Goal: Task Accomplishment & Management: Complete application form

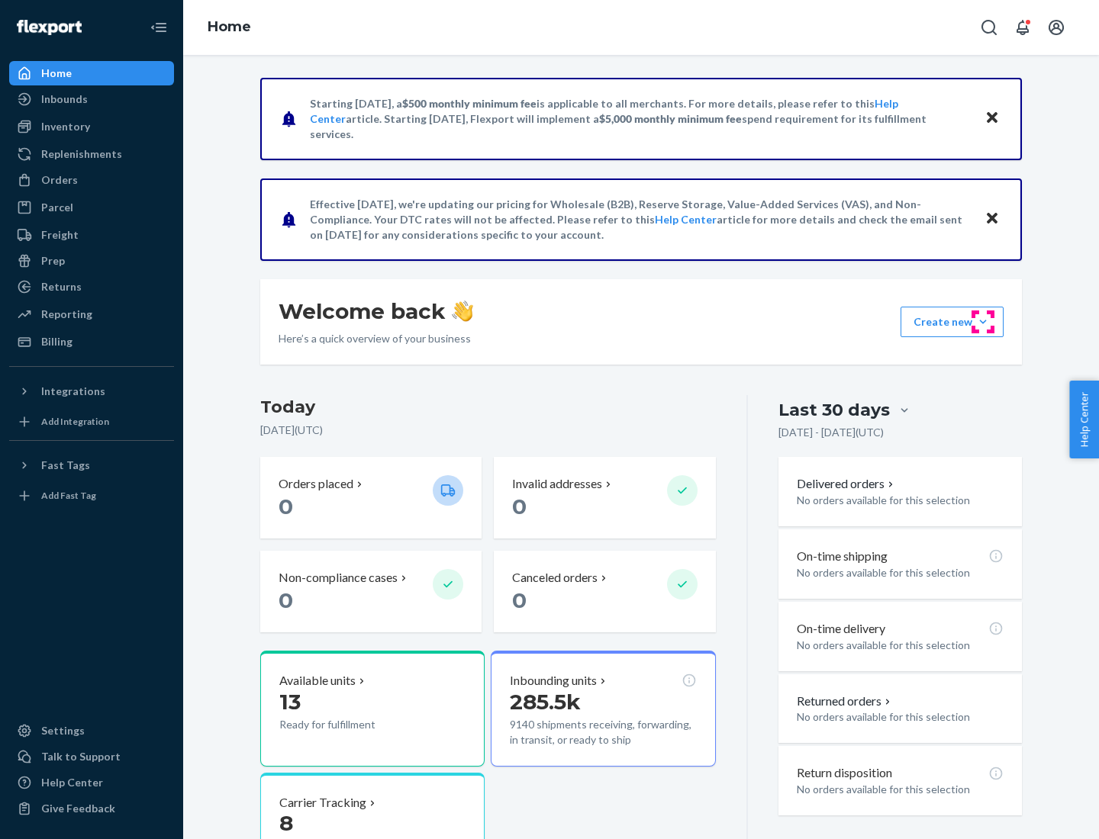
click at [983, 322] on button "Create new Create new inbound Create new order Create new product" at bounding box center [951, 322] width 103 height 31
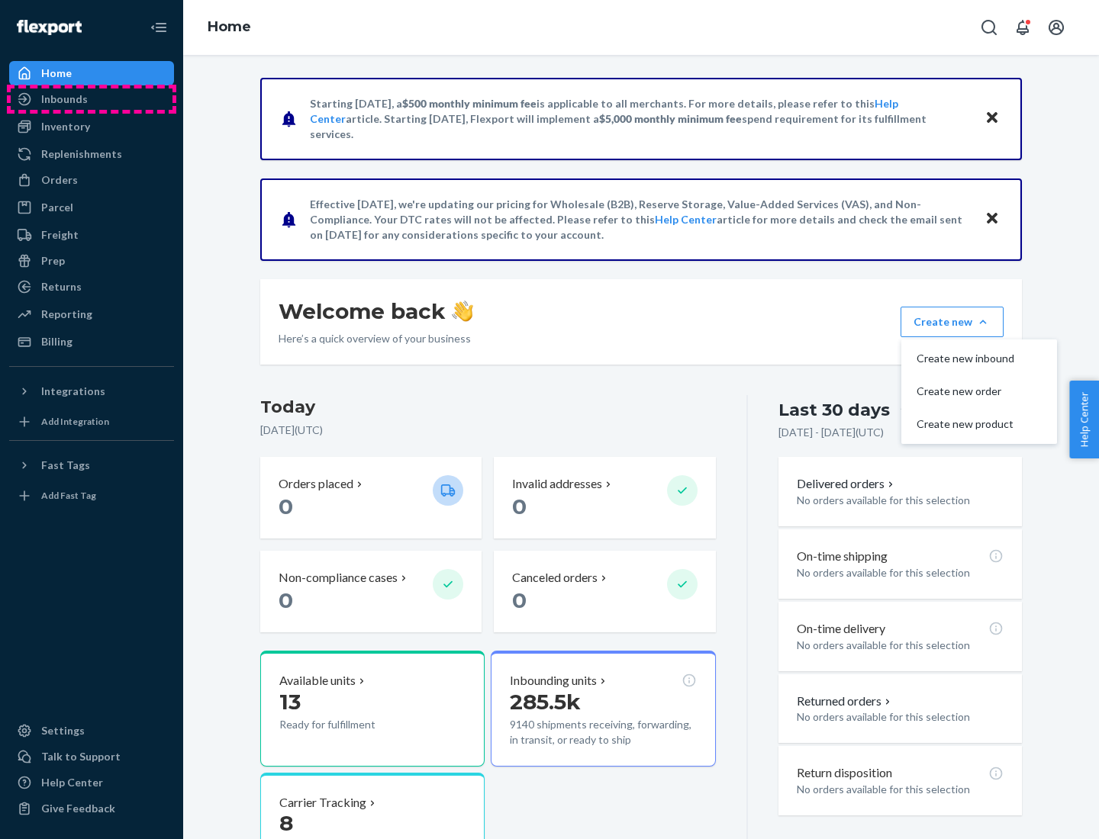
click at [92, 99] on div "Inbounds" at bounding box center [92, 99] width 162 height 21
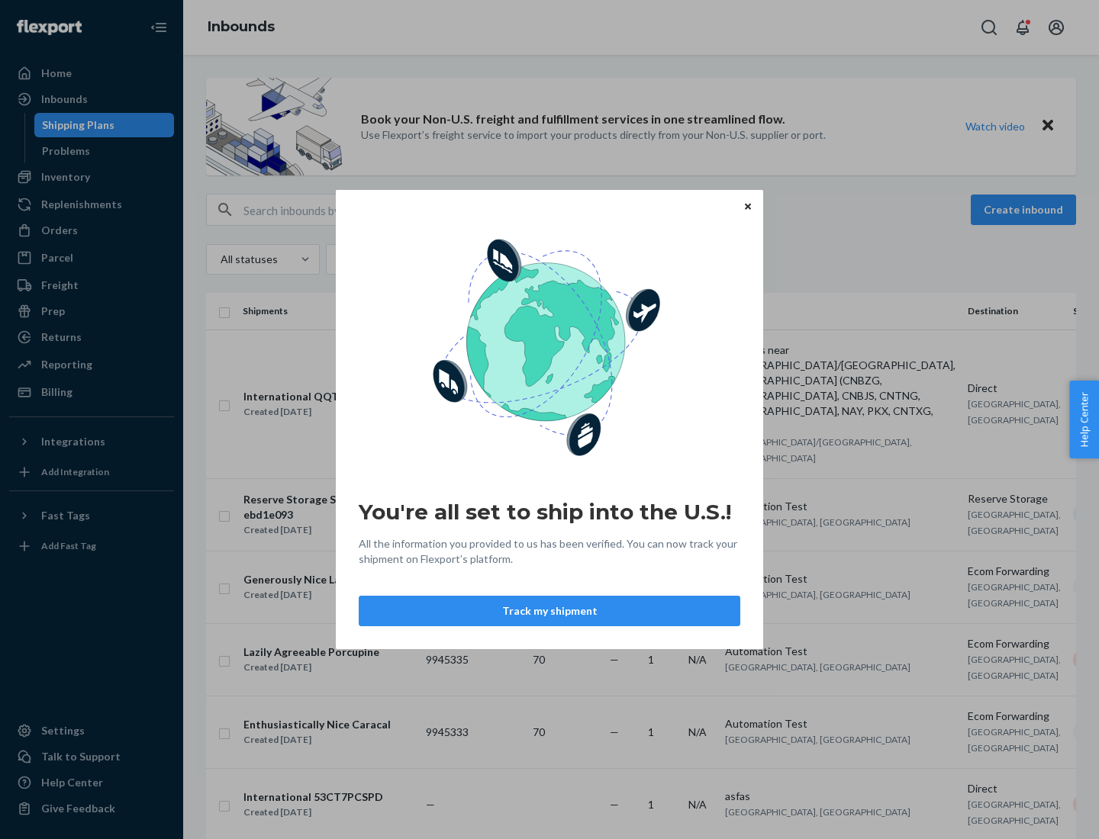
click at [549, 611] on button "Track my shipment" at bounding box center [550, 611] width 382 height 31
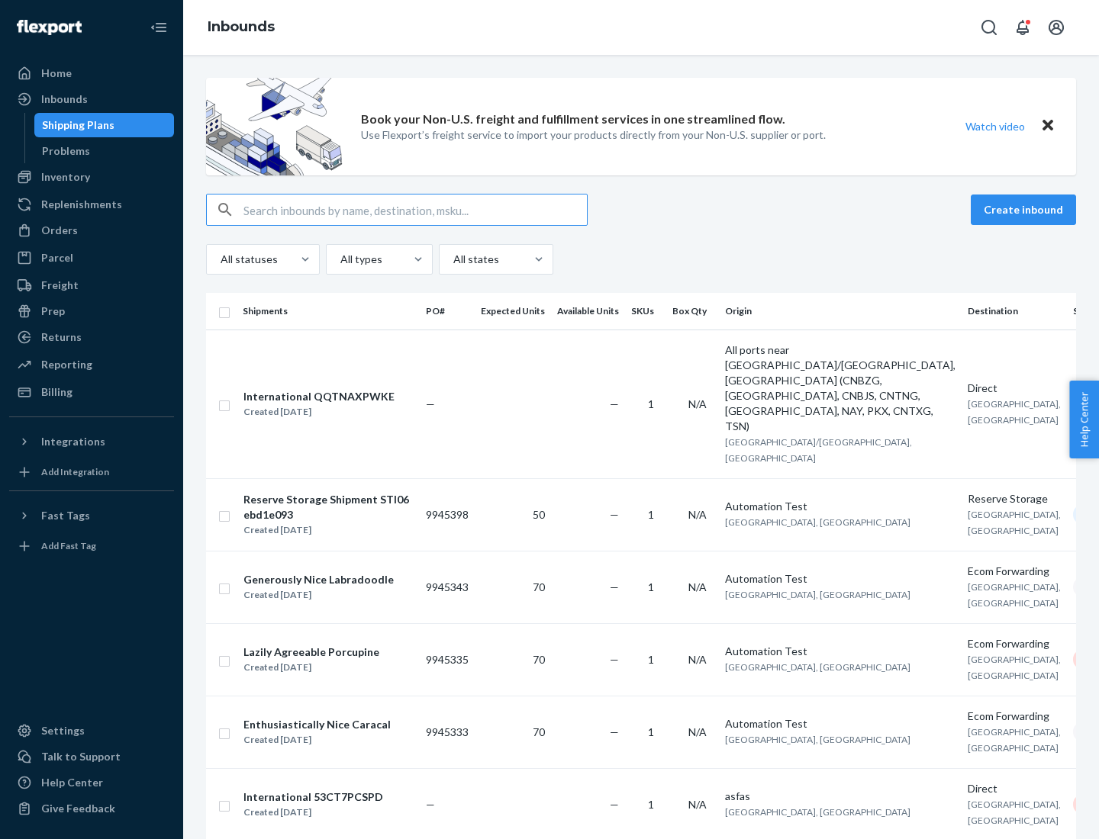
click at [1026, 210] on button "Create inbound" at bounding box center [1023, 210] width 105 height 31
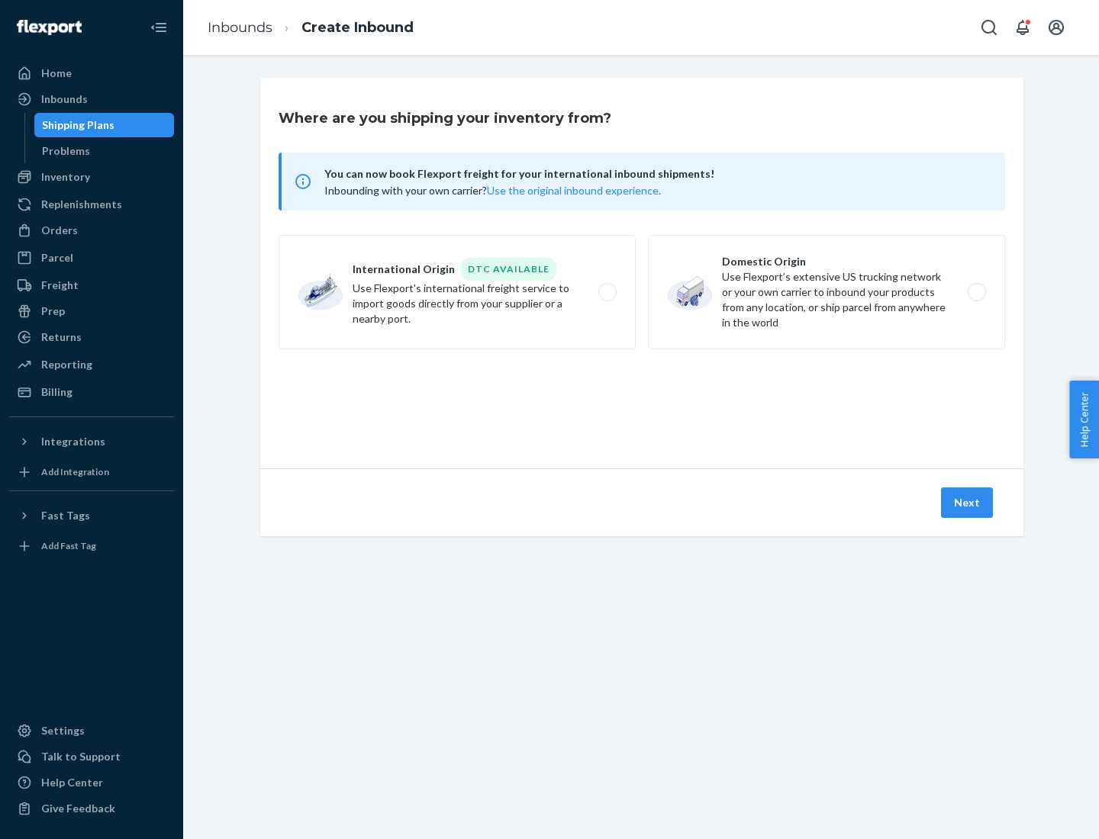
click at [457, 292] on label "International Origin DTC Available Use Flexport's international freight service…" at bounding box center [457, 292] width 357 height 114
click at [607, 292] on input "International Origin DTC Available Use Flexport's international freight service…" at bounding box center [612, 293] width 10 height 10
radio input "true"
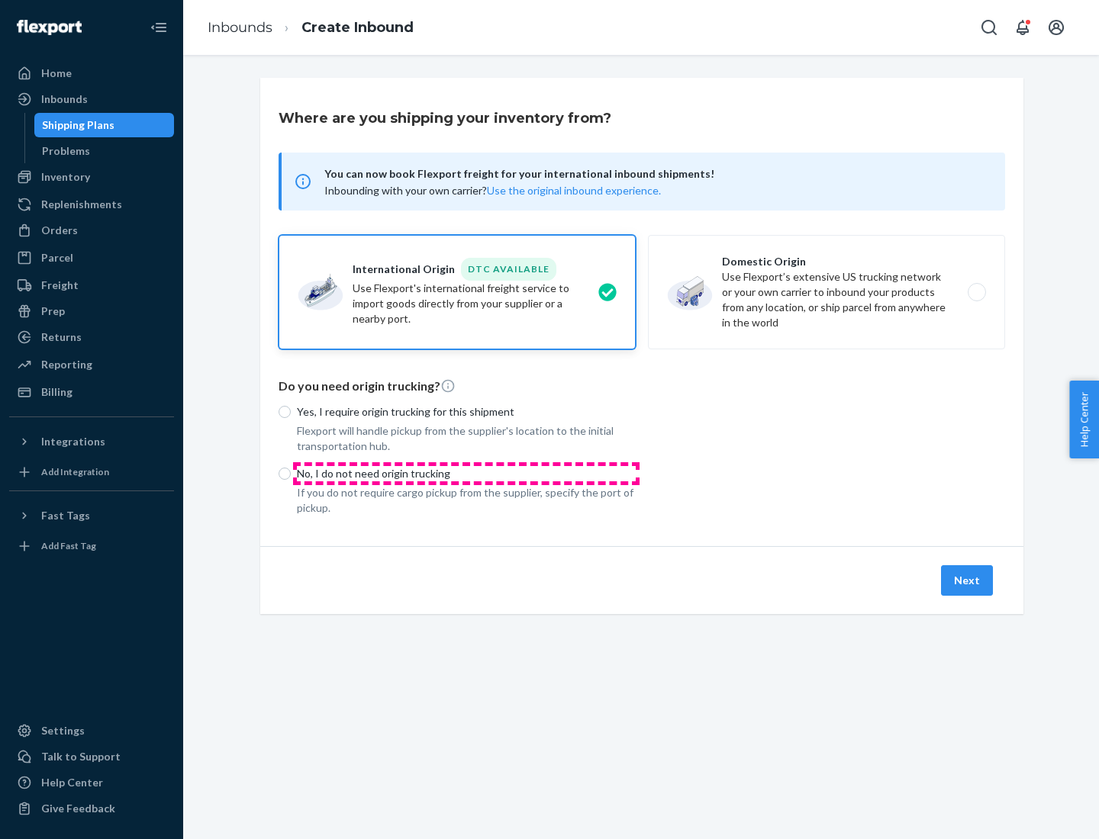
click at [466, 473] on p "No, I do not need origin trucking" at bounding box center [466, 473] width 339 height 15
click at [291, 473] on input "No, I do not need origin trucking" at bounding box center [285, 474] width 12 height 12
radio input "true"
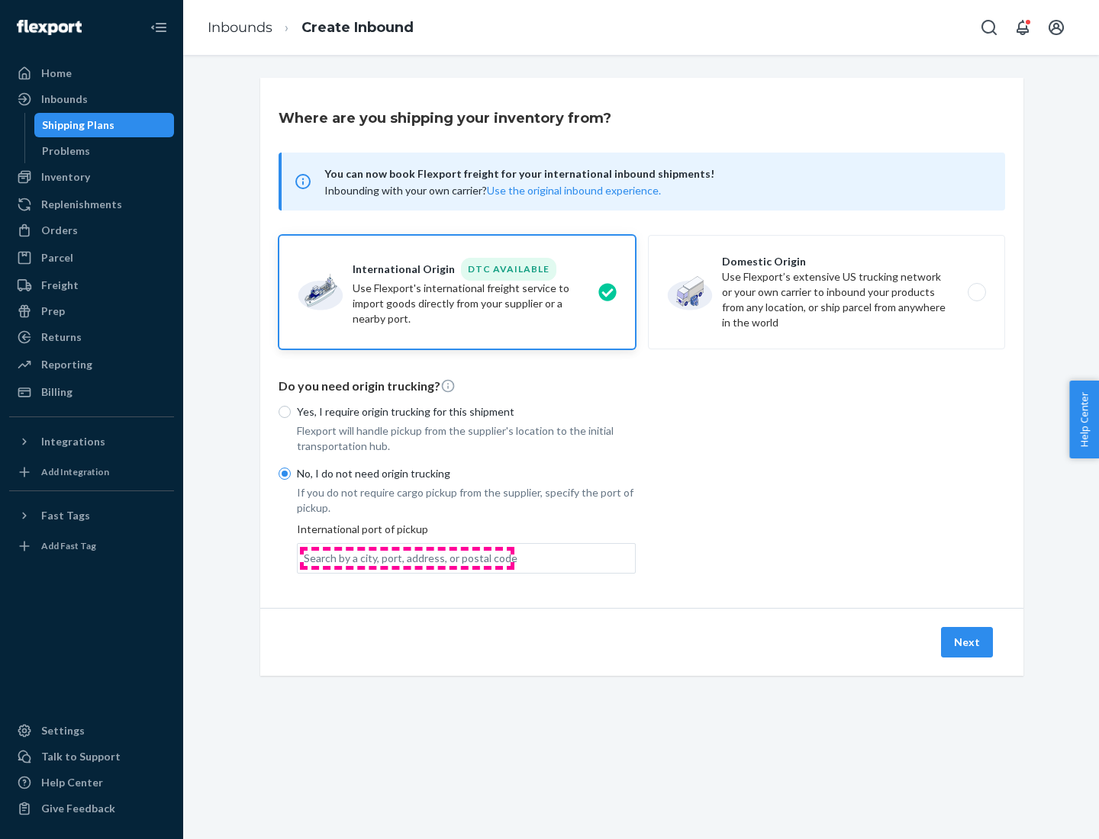
click at [407, 558] on div "Search by a city, port, address, or postal code" at bounding box center [411, 558] width 214 height 15
click at [305, 558] on input "Search by a city, port, address, or postal code" at bounding box center [305, 558] width 2 height 15
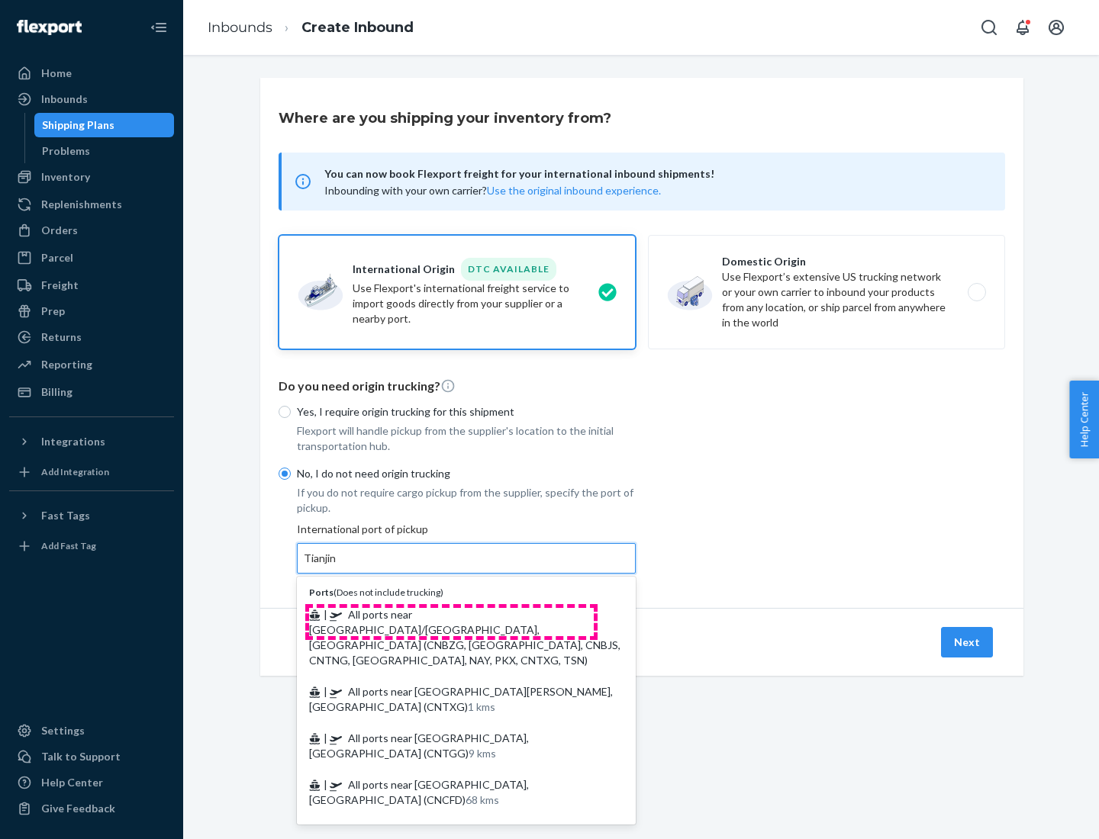
click at [451, 614] on span "| All ports near [GEOGRAPHIC_DATA]/[GEOGRAPHIC_DATA], [GEOGRAPHIC_DATA] (CNBZG,…" at bounding box center [464, 637] width 311 height 59
click at [337, 566] on input "Tianjin" at bounding box center [321, 558] width 34 height 15
type input "All ports near [GEOGRAPHIC_DATA]/[GEOGRAPHIC_DATA], [GEOGRAPHIC_DATA] (CNBZG, […"
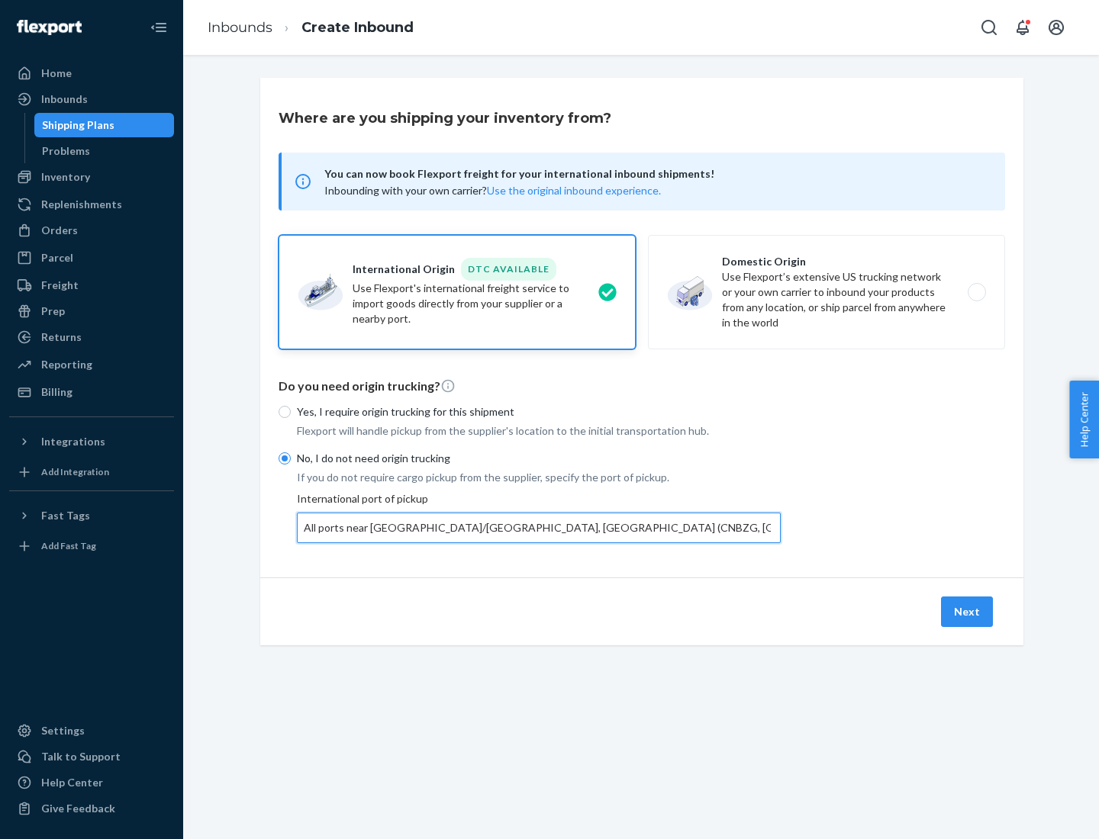
click at [968, 611] on button "Next" at bounding box center [967, 612] width 52 height 31
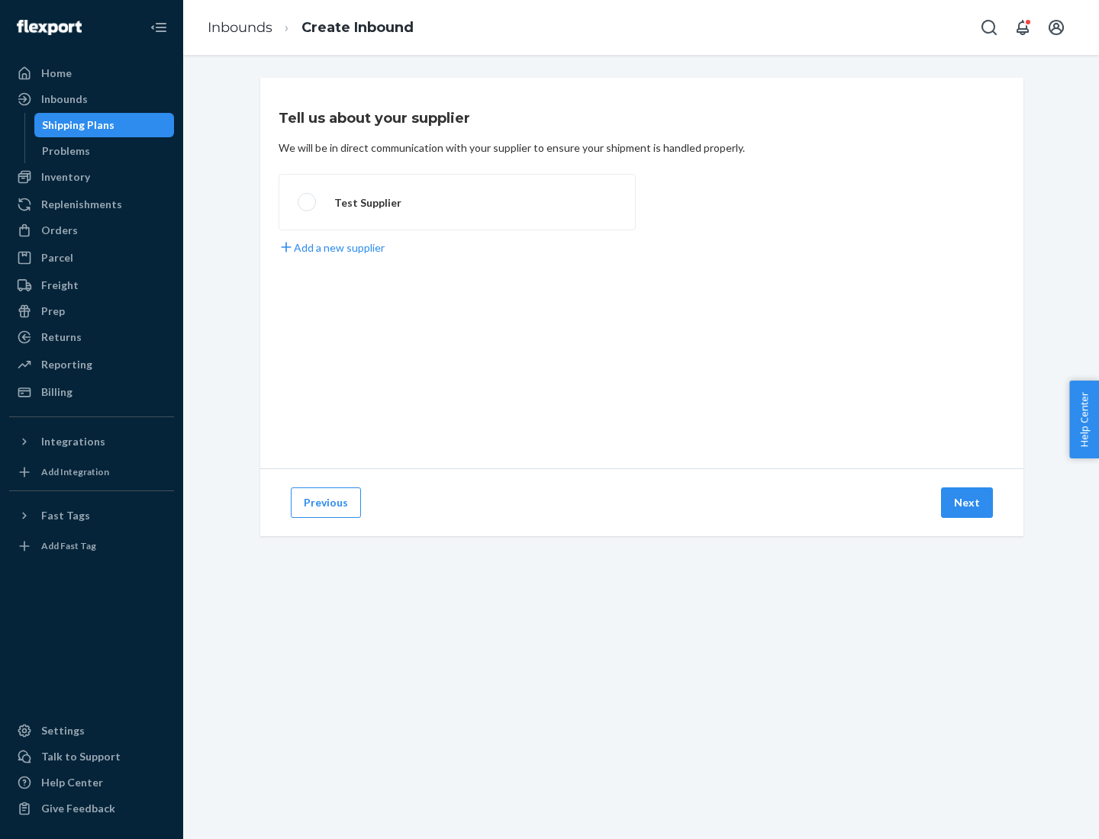
click at [457, 202] on label "Test Supplier" at bounding box center [457, 202] width 357 height 56
click at [308, 202] on input "Test Supplier" at bounding box center [303, 203] width 10 height 10
radio input "true"
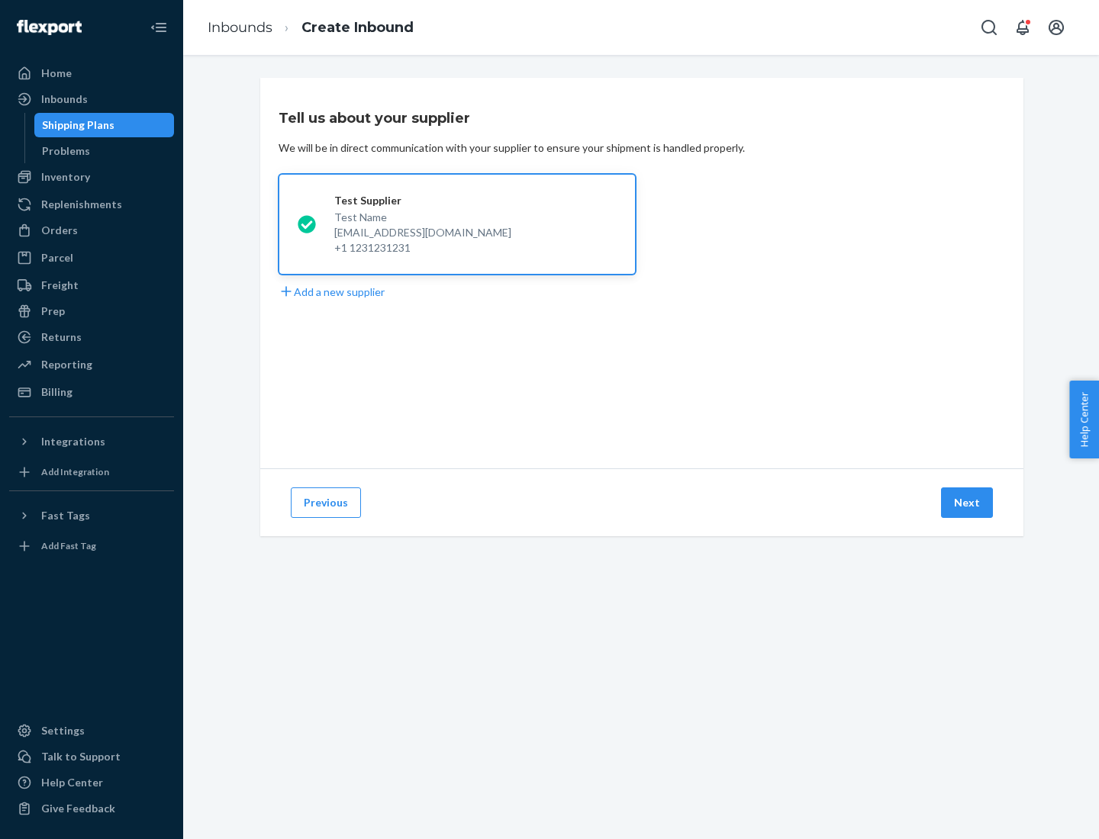
click at [968, 503] on button "Next" at bounding box center [967, 503] width 52 height 31
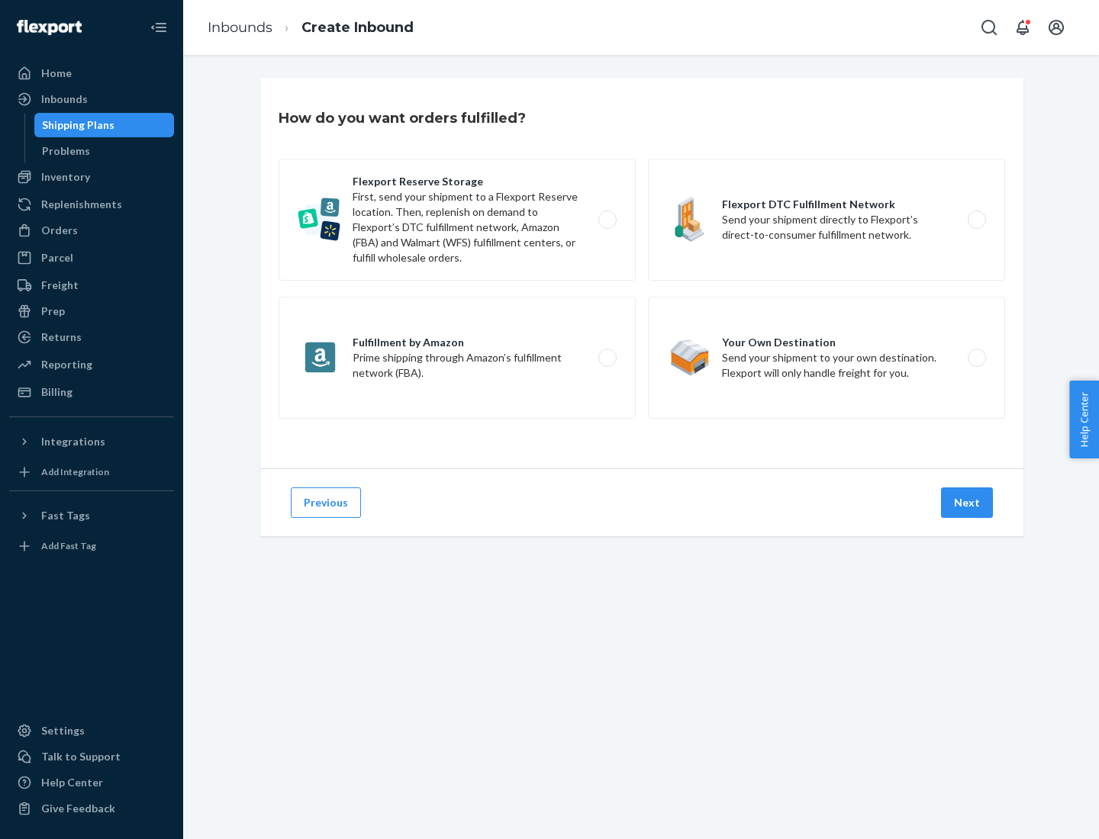
click at [642, 273] on div "Flexport Reserve Storage First, send your shipment to a Flexport Reserve locati…" at bounding box center [642, 291] width 726 height 264
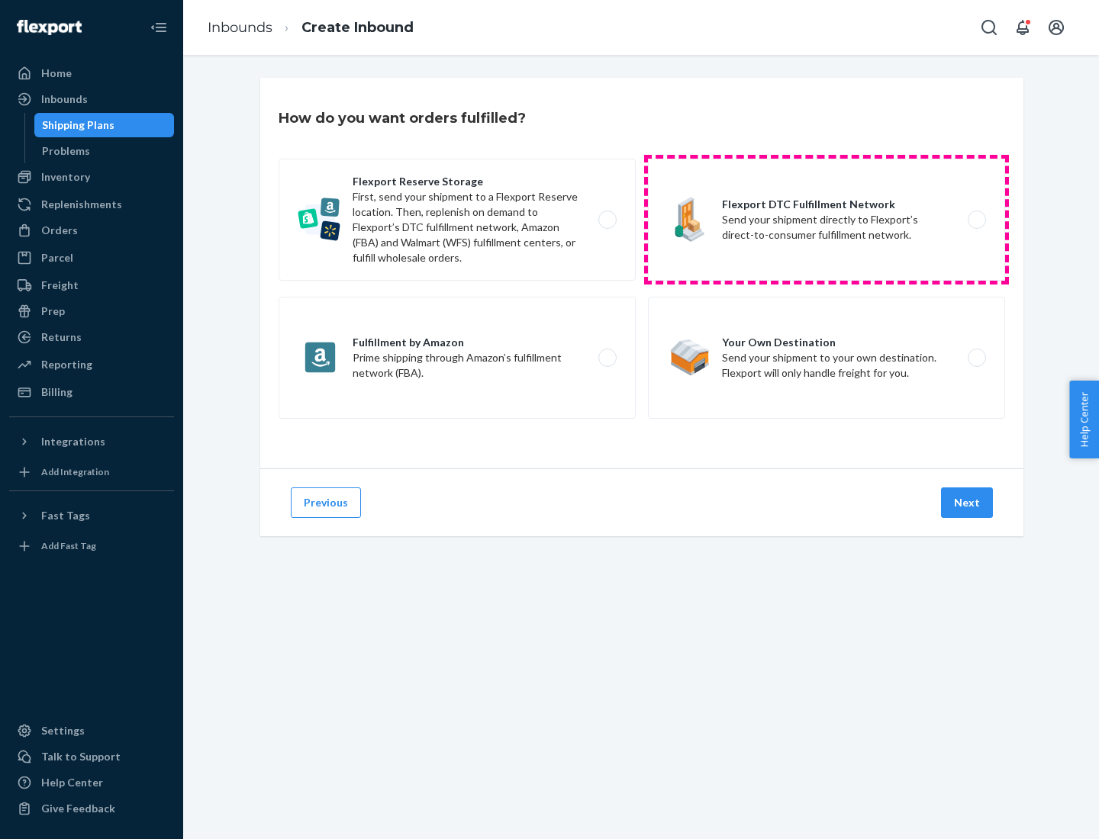
click at [826, 220] on label "Flexport DTC Fulfillment Network Send your shipment directly to Flexport’s dire…" at bounding box center [826, 220] width 357 height 122
click at [976, 220] on input "Flexport DTC Fulfillment Network Send your shipment directly to Flexport’s dire…" at bounding box center [981, 220] width 10 height 10
radio input "true"
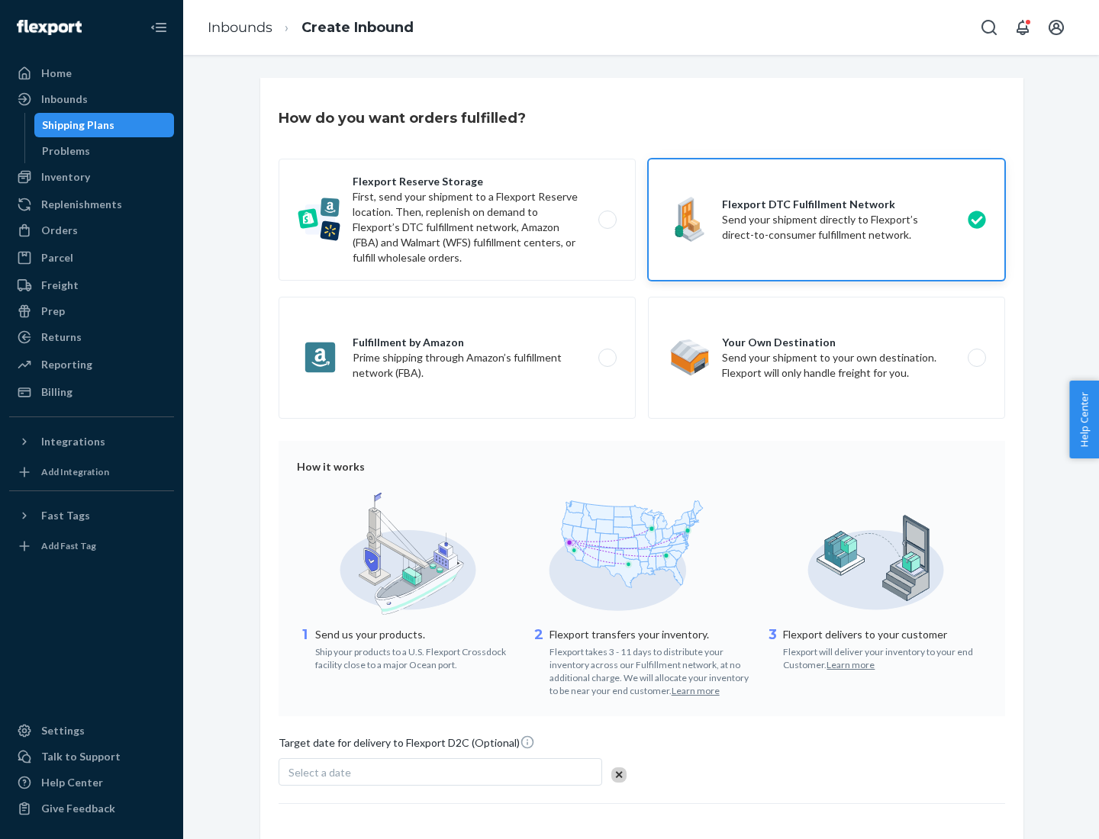
scroll to position [112, 0]
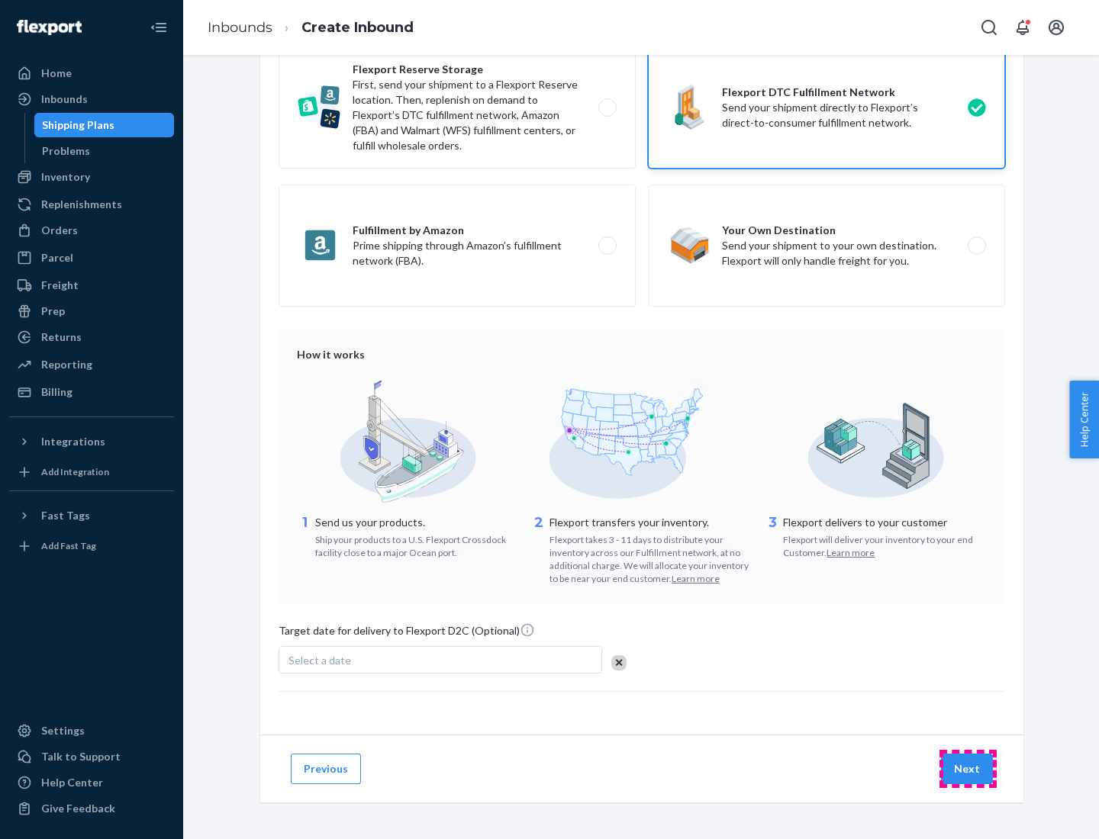
click at [968, 768] on button "Next" at bounding box center [967, 769] width 52 height 31
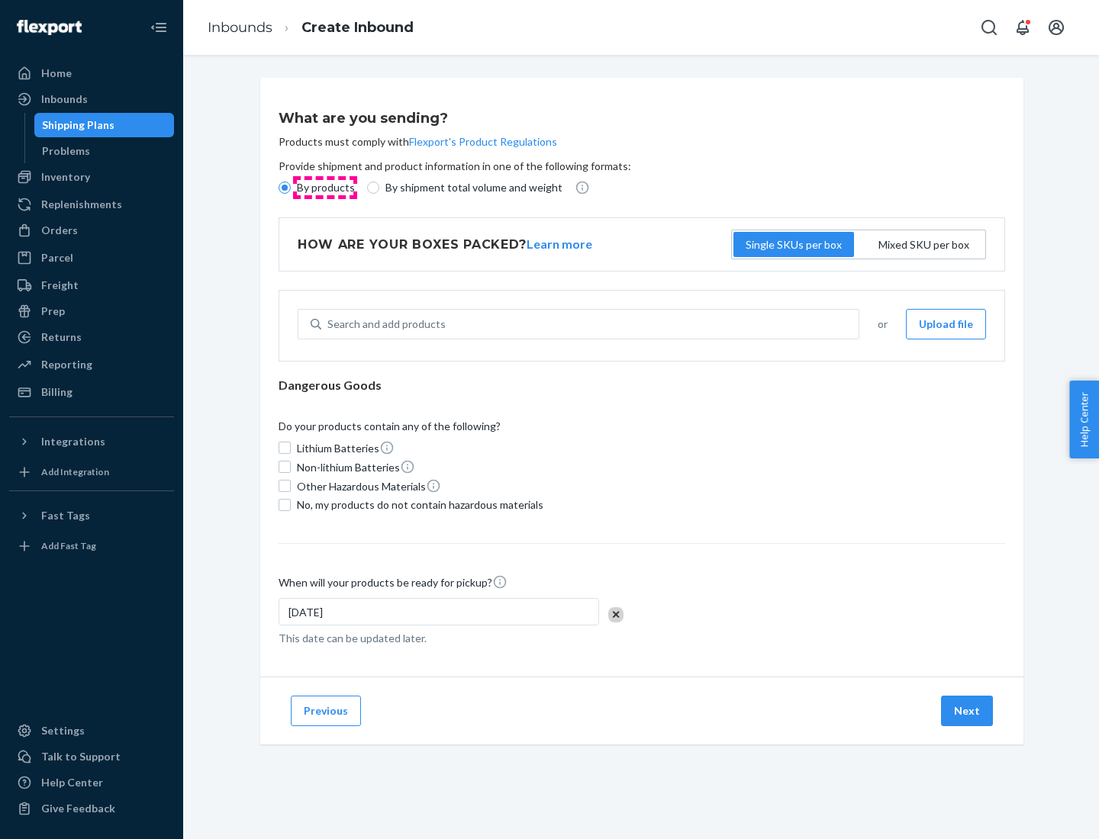
click at [324, 188] on p "By products" at bounding box center [326, 187] width 58 height 15
click at [291, 188] on input "By products" at bounding box center [285, 188] width 12 height 12
click at [384, 324] on div "Search and add products" at bounding box center [386, 324] width 118 height 15
click at [329, 324] on input "Search and add products" at bounding box center [328, 324] width 2 height 15
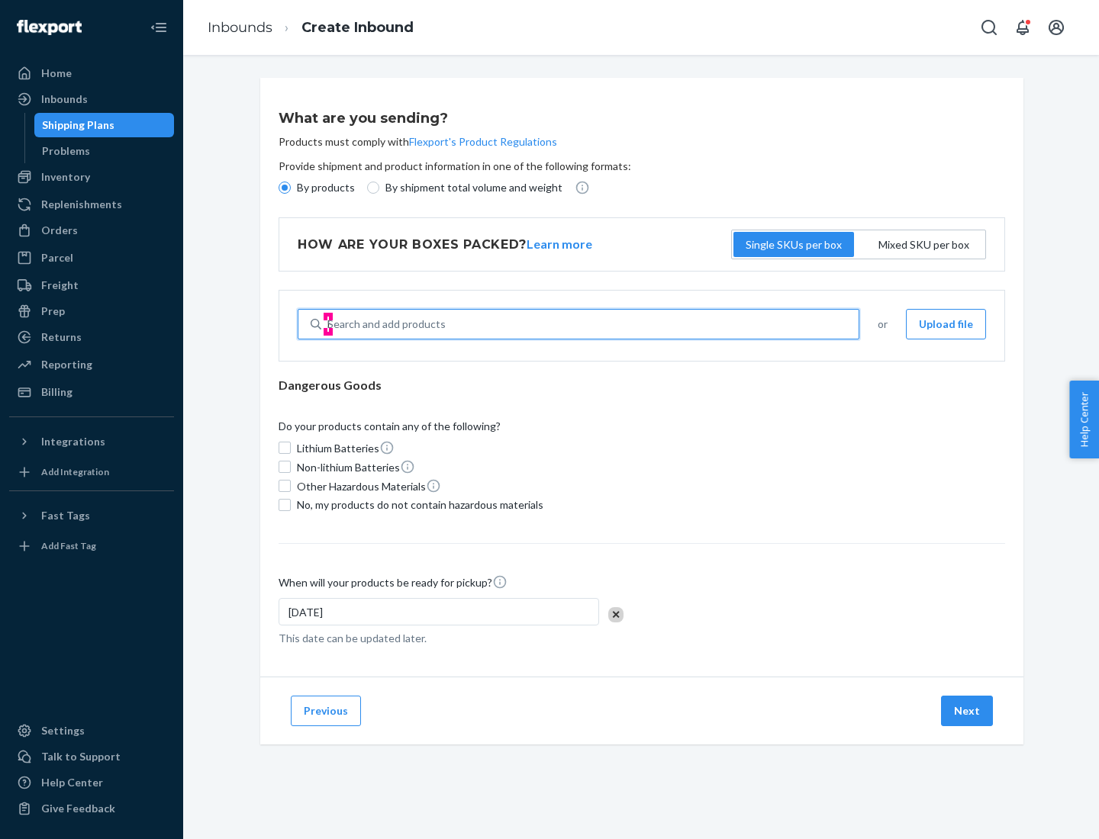
type input "basic"
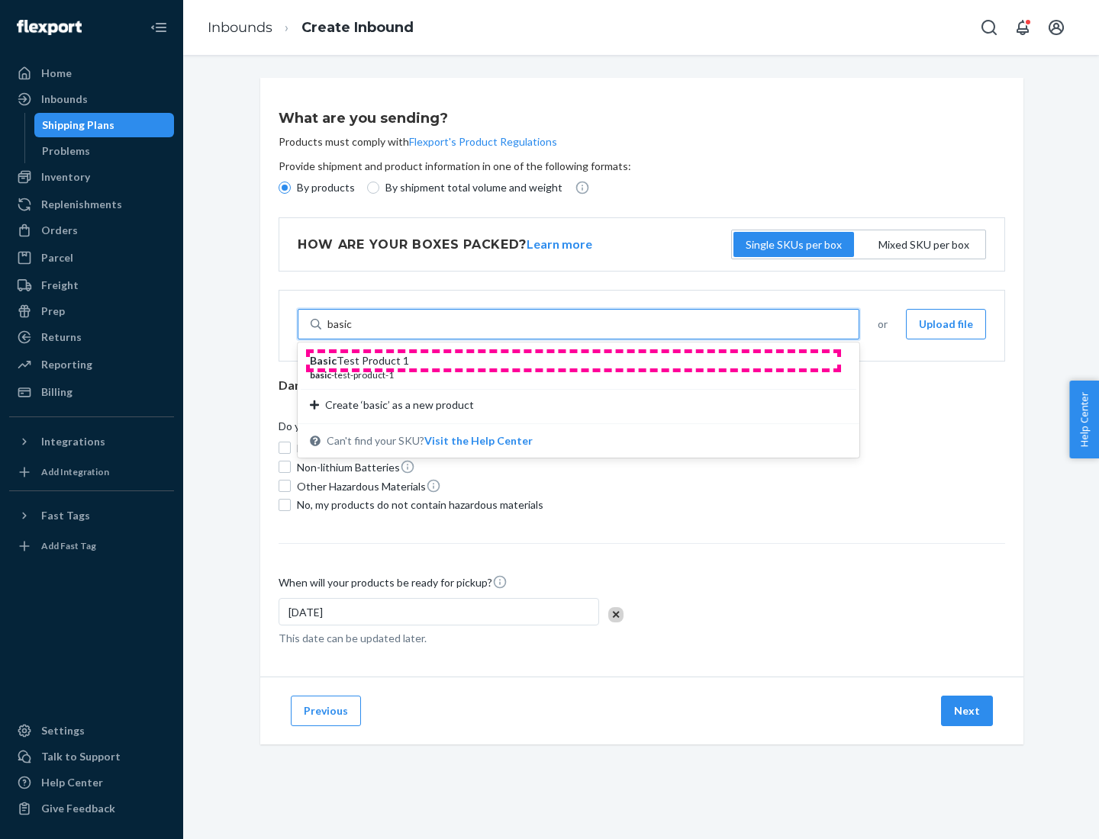
click at [573, 361] on div "Basic Test Product 1" at bounding box center [572, 360] width 525 height 15
click at [353, 332] on input "basic" at bounding box center [339, 324] width 25 height 15
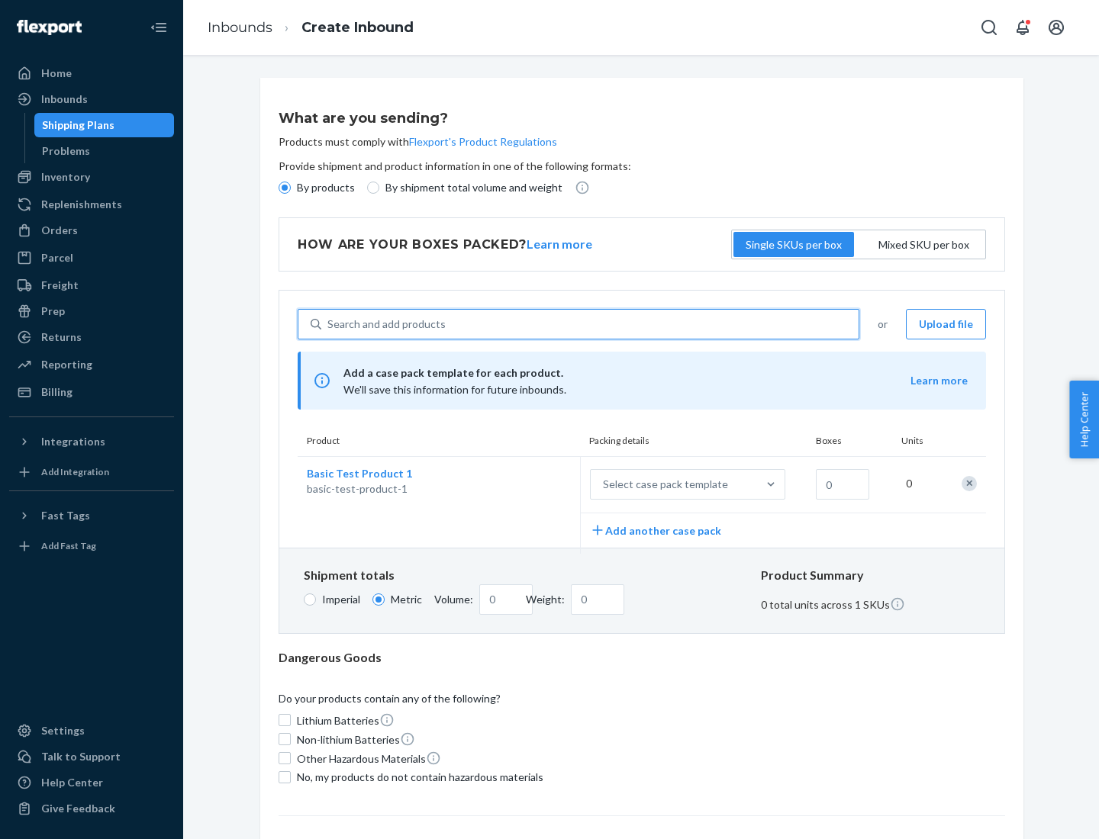
scroll to position [37, 0]
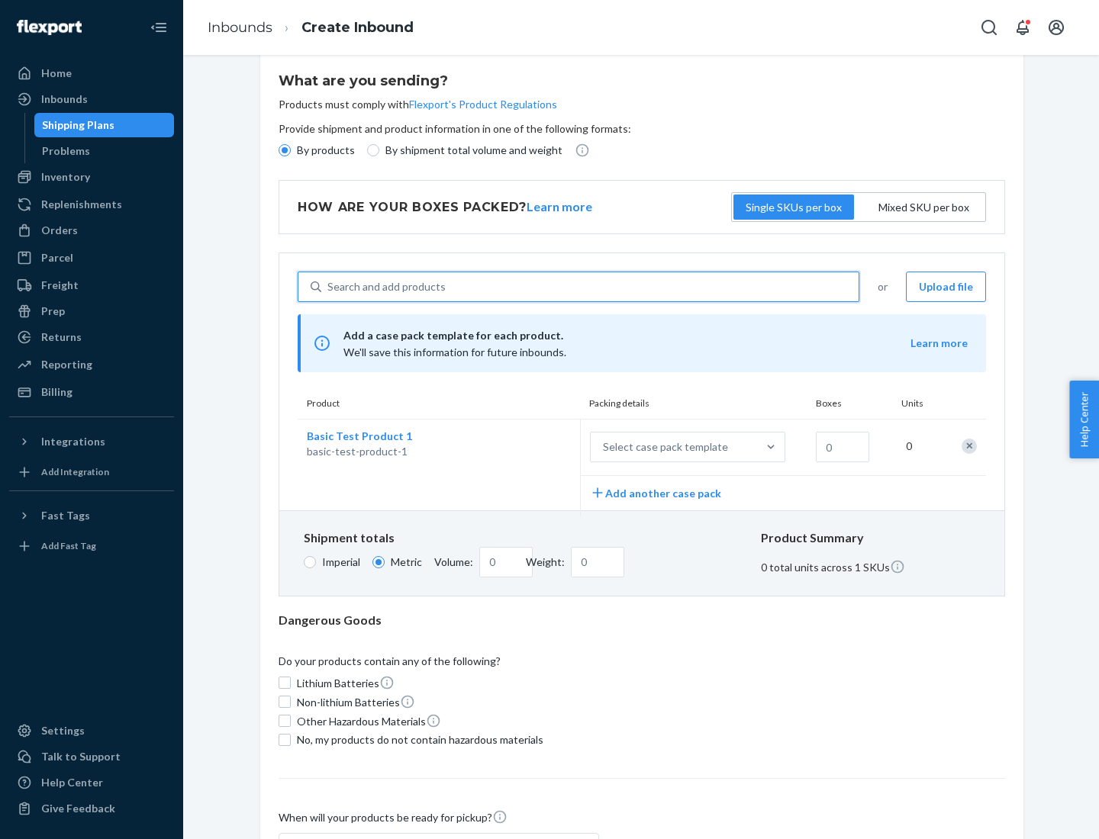
click at [662, 447] on div "Select case pack template" at bounding box center [665, 447] width 125 height 15
click at [527, 447] on input "Select case pack template" at bounding box center [527, 447] width 0 height 0
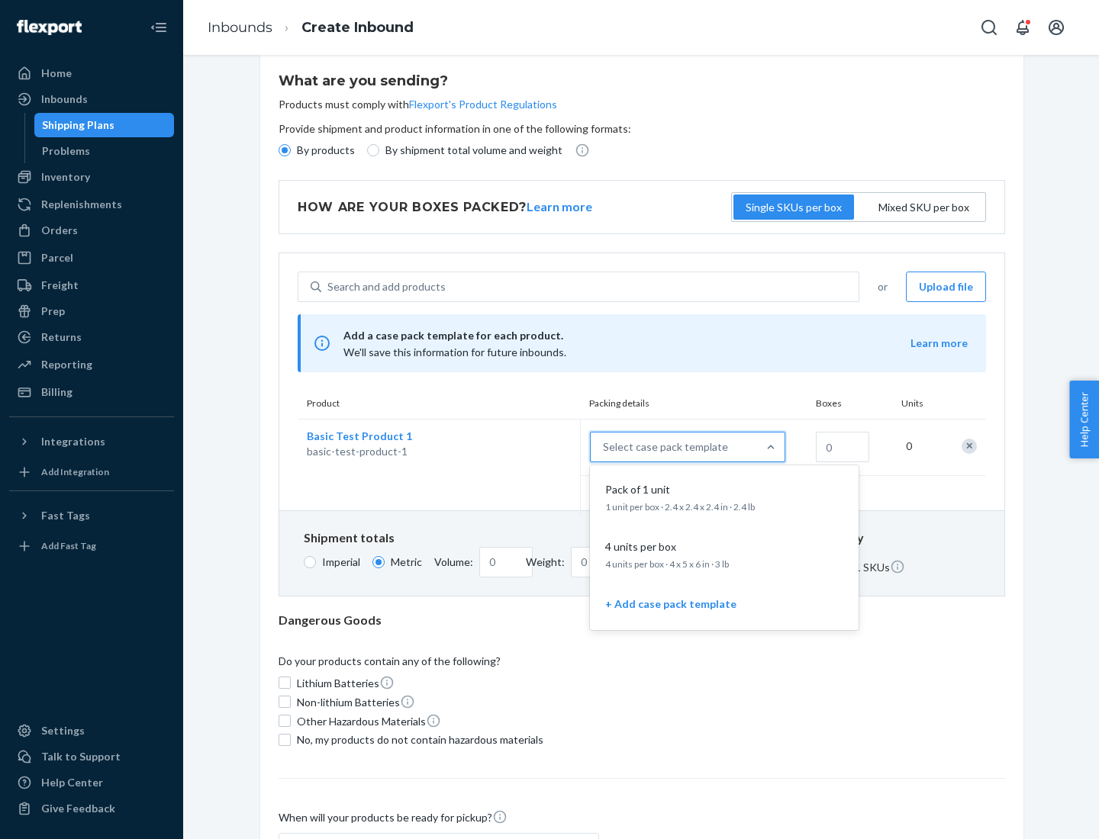
scroll to position [88, 0]
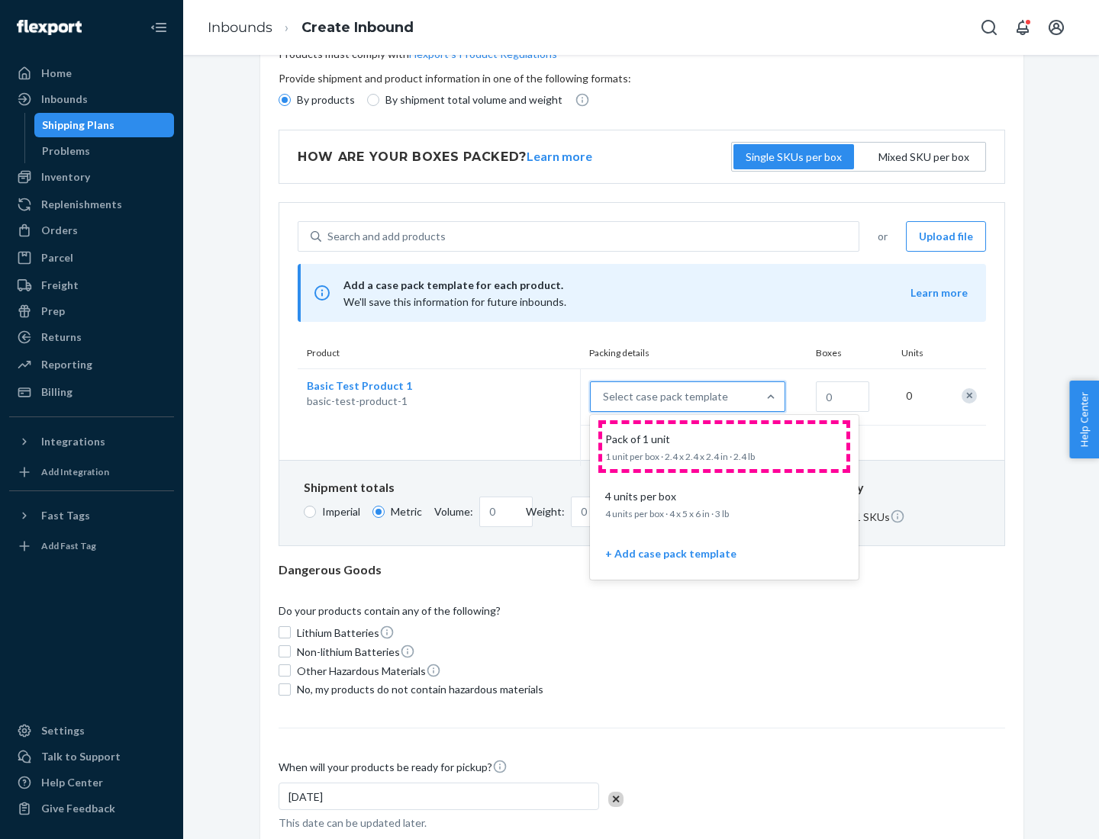
click at [724, 446] on div "Pack of 1 unit" at bounding box center [721, 439] width 244 height 15
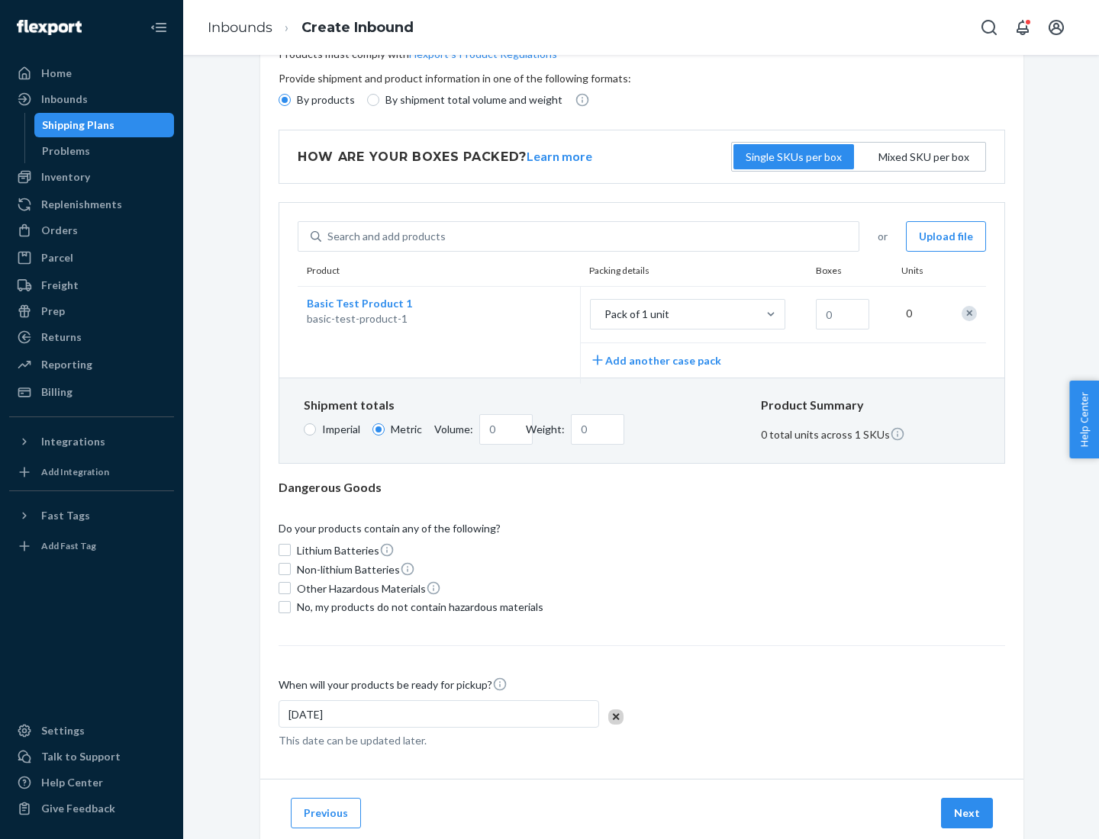
scroll to position [0, 0]
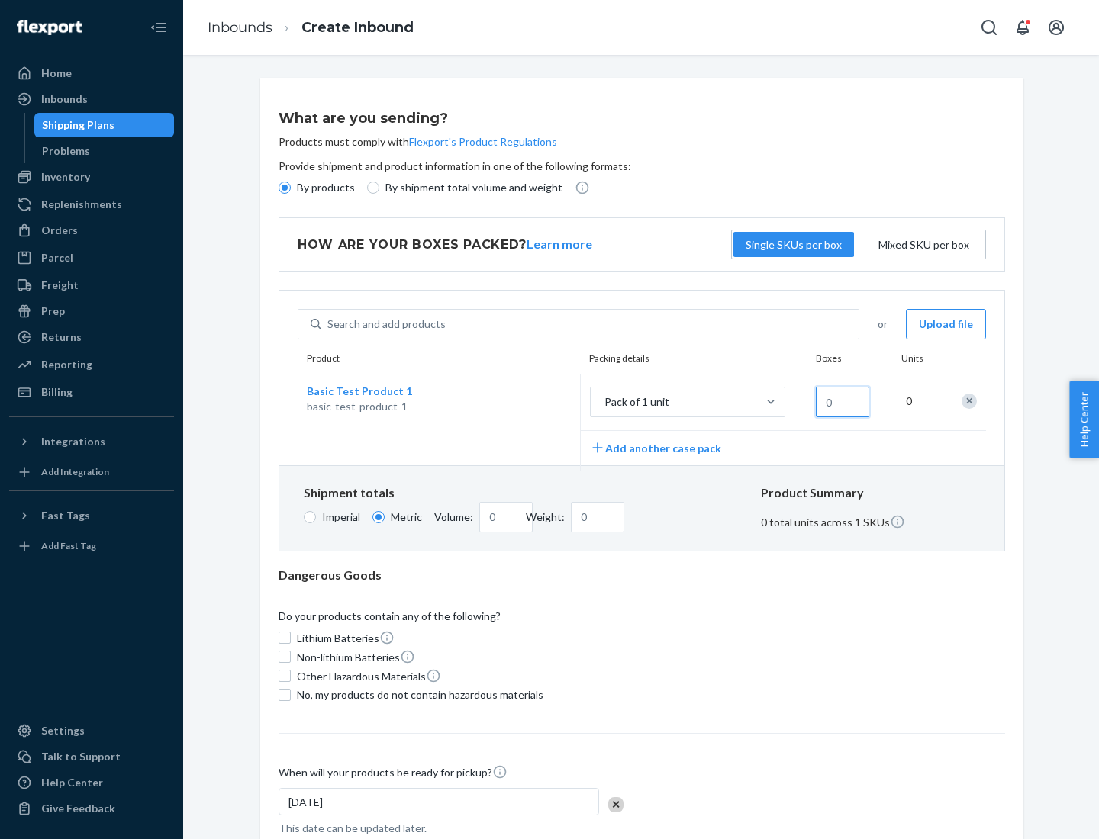
type input "1.09"
type input "1"
type input "10.89"
type input "10"
type input "0.02"
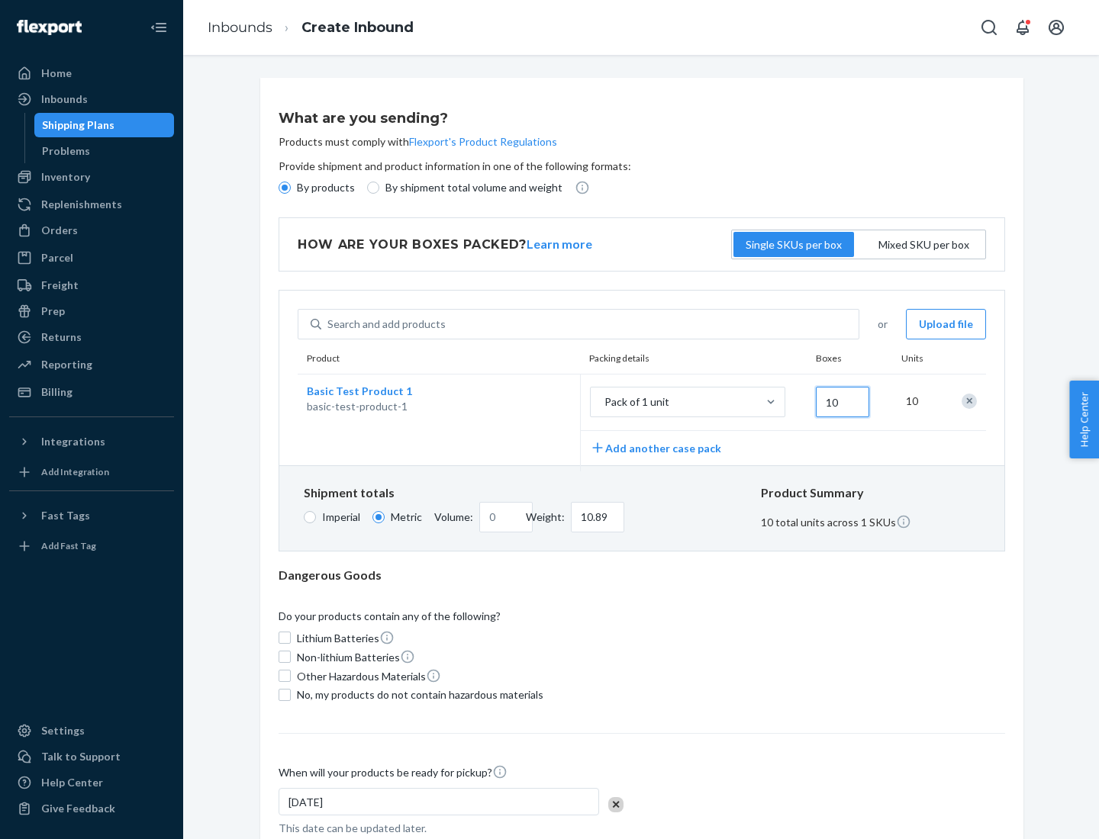
type input "108.86"
type input "1000"
type input "0.23"
type input "1088.62"
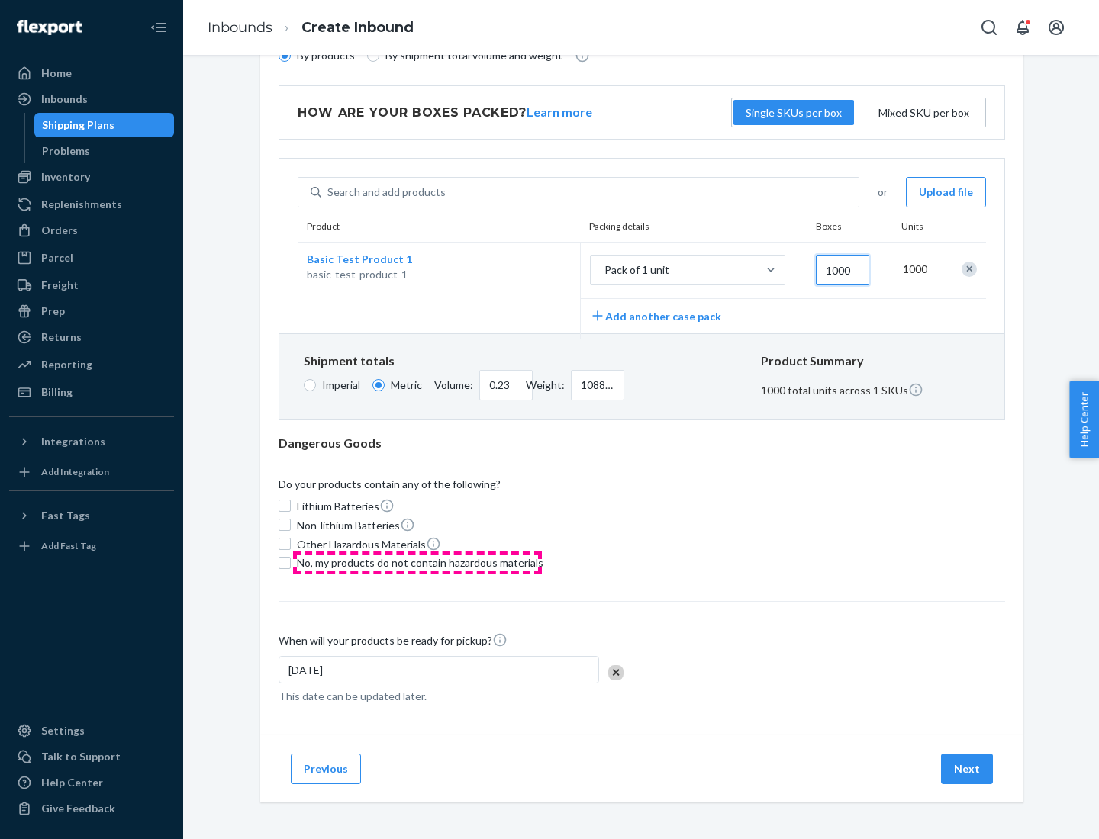
type input "1000"
click at [417, 562] on span "No, my products do not contain hazardous materials" at bounding box center [420, 563] width 246 height 15
click at [291, 562] on input "No, my products do not contain hazardous materials" at bounding box center [285, 563] width 12 height 12
checkbox input "true"
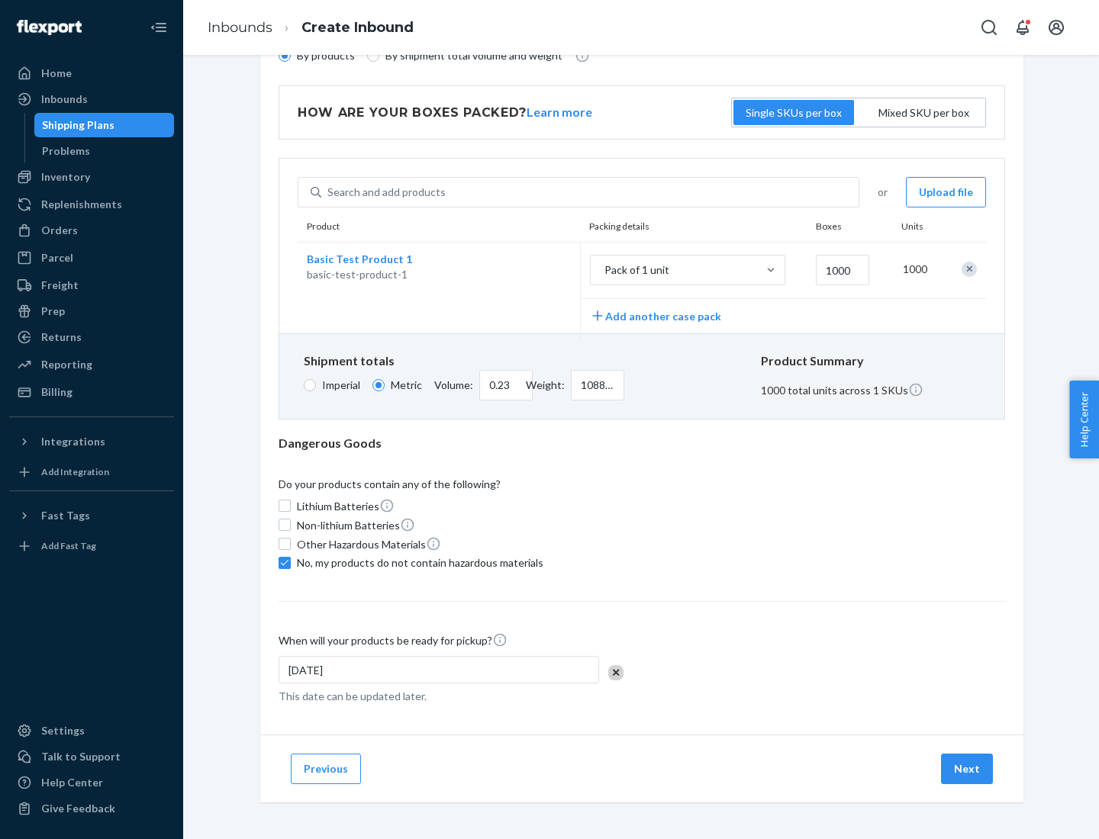
click at [968, 768] on button "Next" at bounding box center [967, 769] width 52 height 31
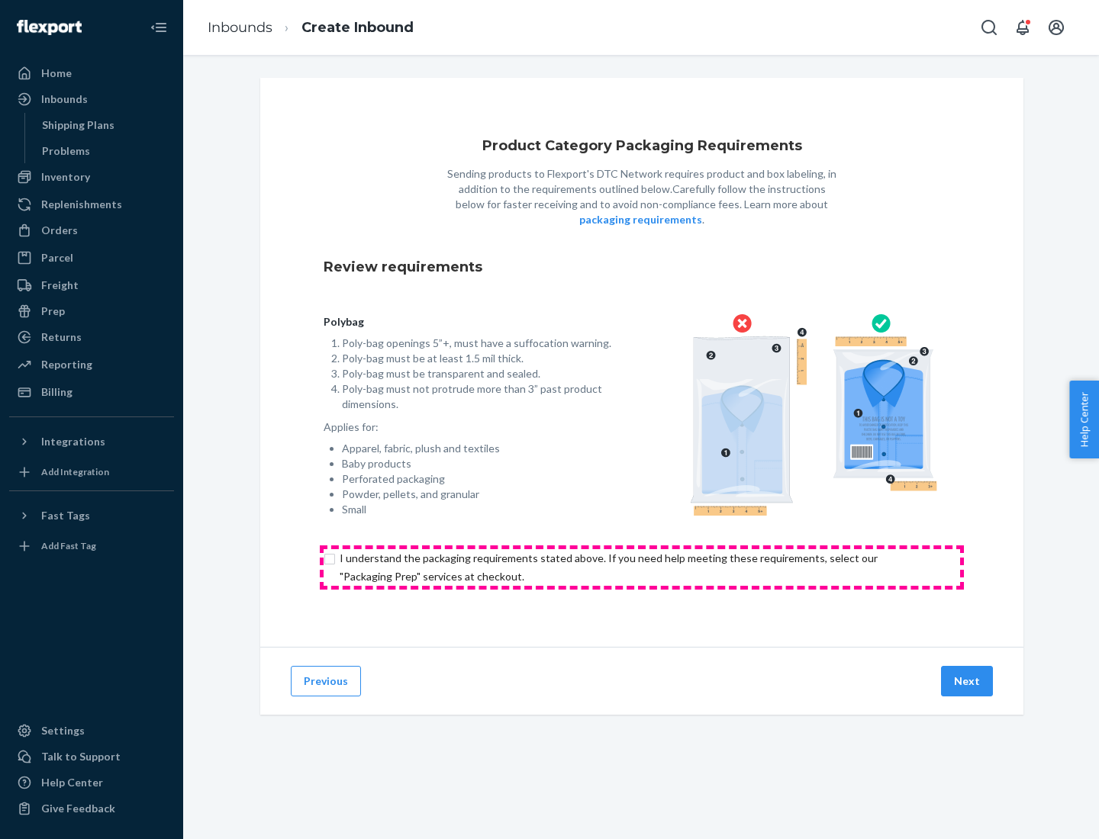
click at [642, 567] on input "checkbox" at bounding box center [642, 567] width 636 height 37
checkbox input "true"
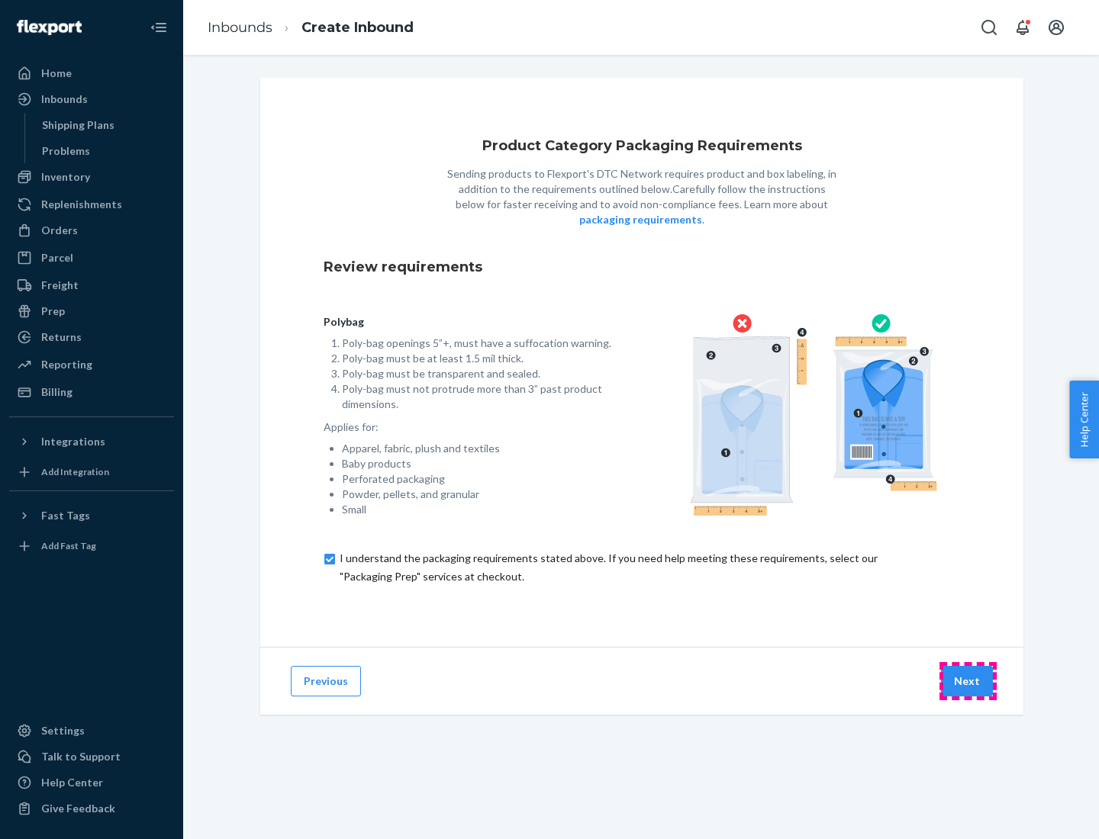
click at [968, 681] on button "Next" at bounding box center [967, 681] width 52 height 31
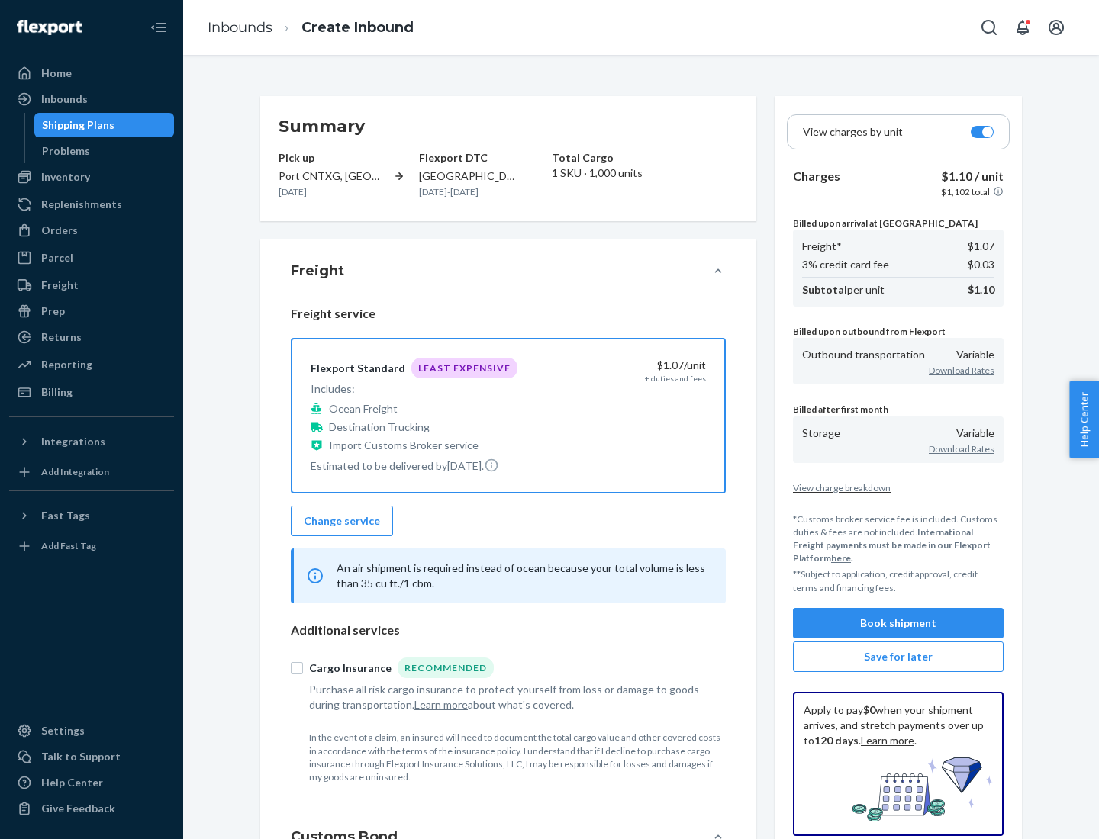
scroll to position [176, 0]
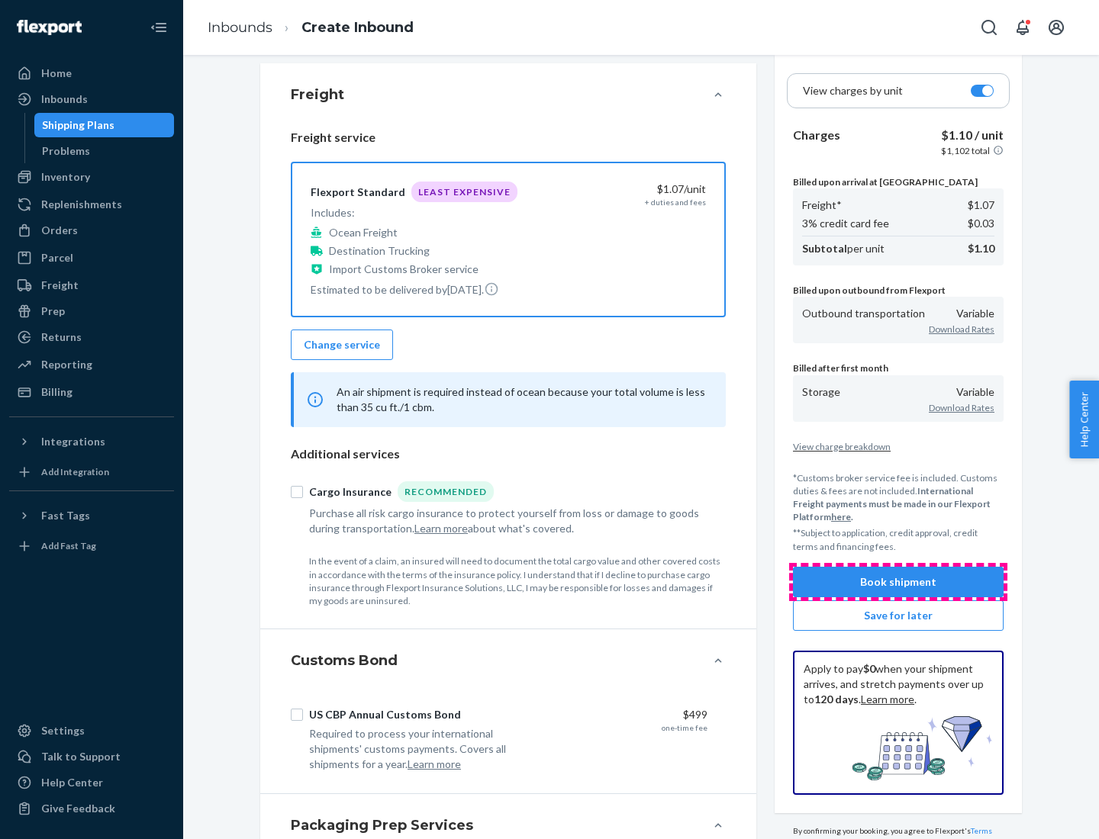
click at [898, 581] on button "Book shipment" at bounding box center [898, 582] width 211 height 31
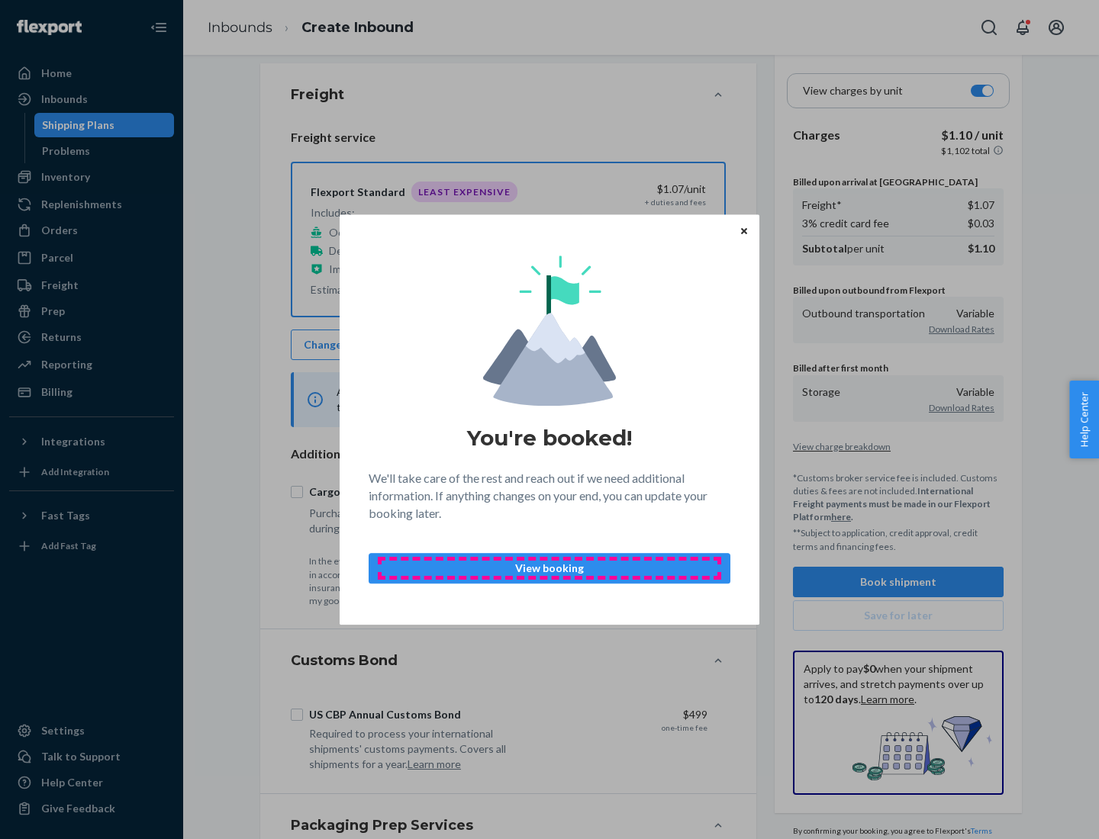
click at [549, 568] on p "View booking" at bounding box center [550, 568] width 336 height 15
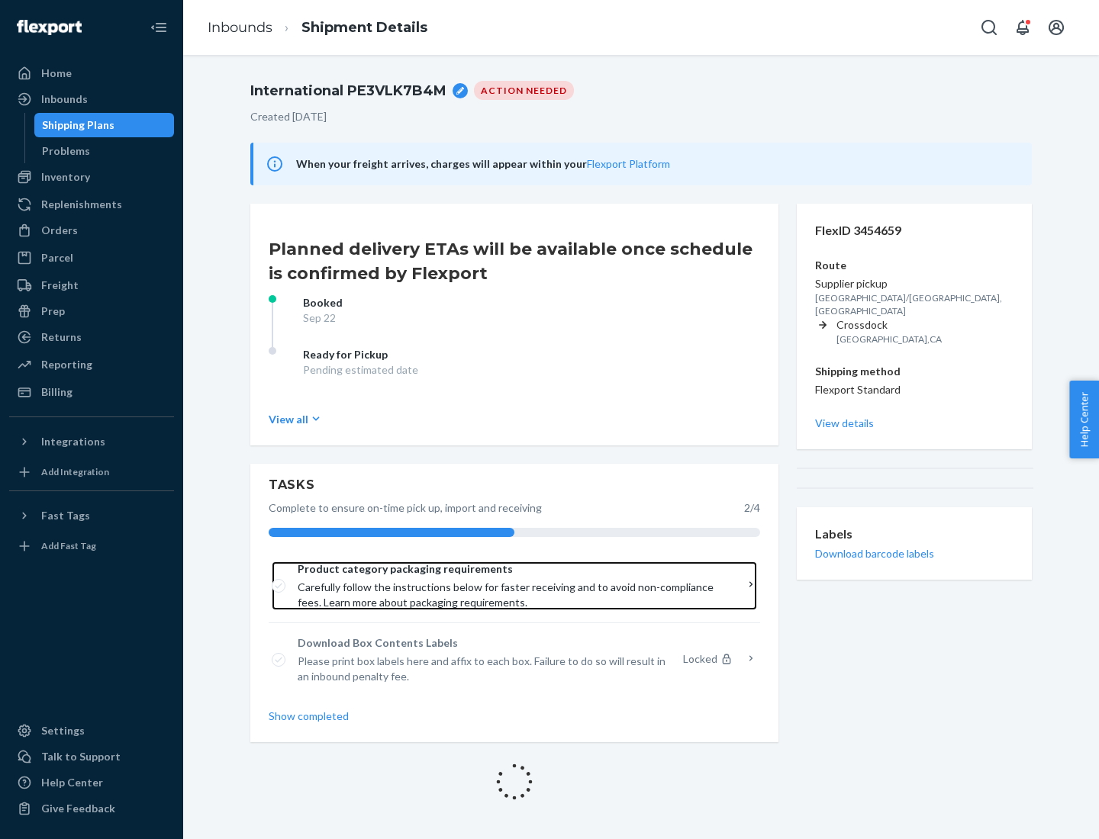
click at [509, 569] on span "Product category packaging requirements" at bounding box center [509, 569] width 423 height 15
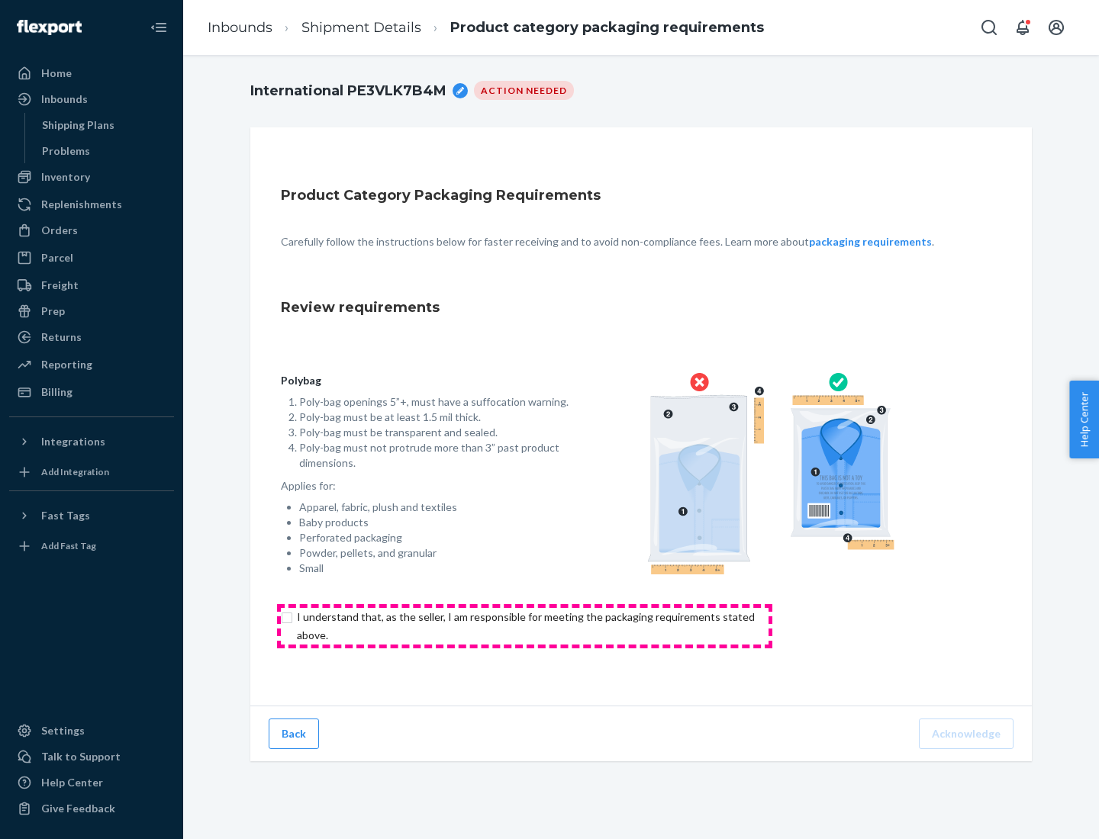
click at [524, 626] on input "checkbox" at bounding box center [534, 626] width 507 height 37
checkbox input "true"
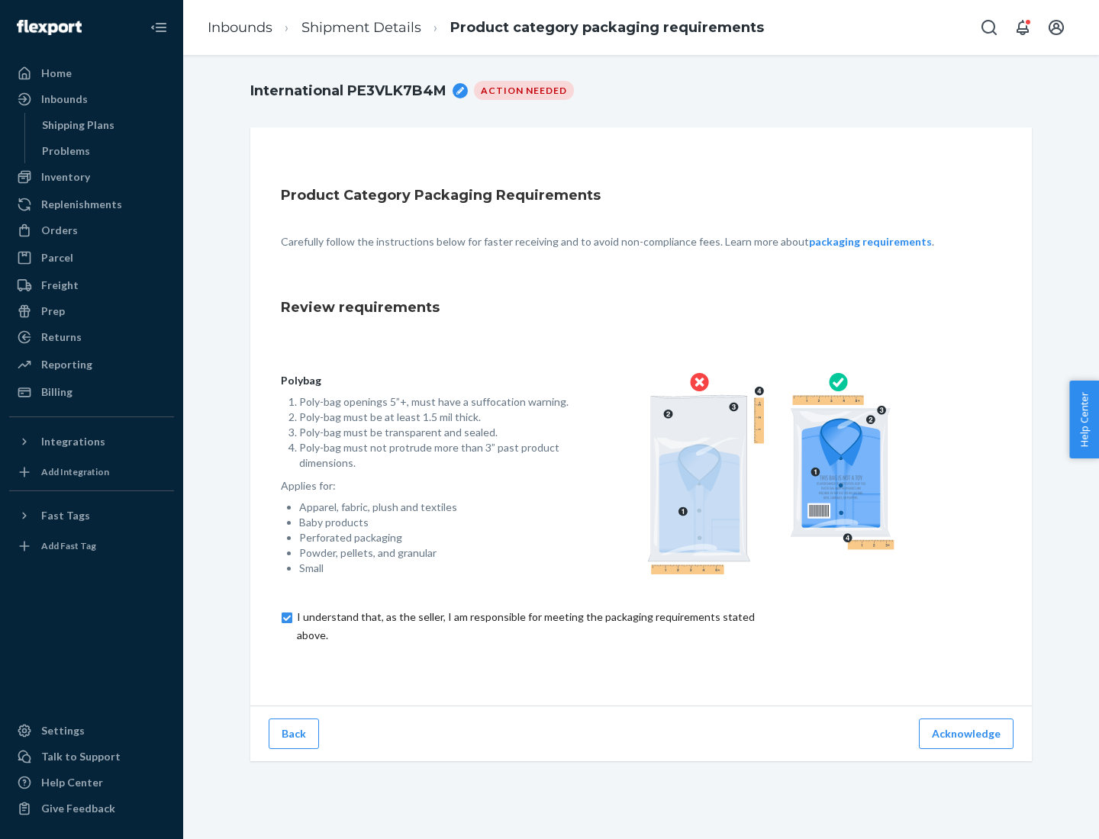
click at [968, 733] on button "Acknowledge" at bounding box center [966, 734] width 95 height 31
